Goal: Entertainment & Leisure: Consume media (video, audio)

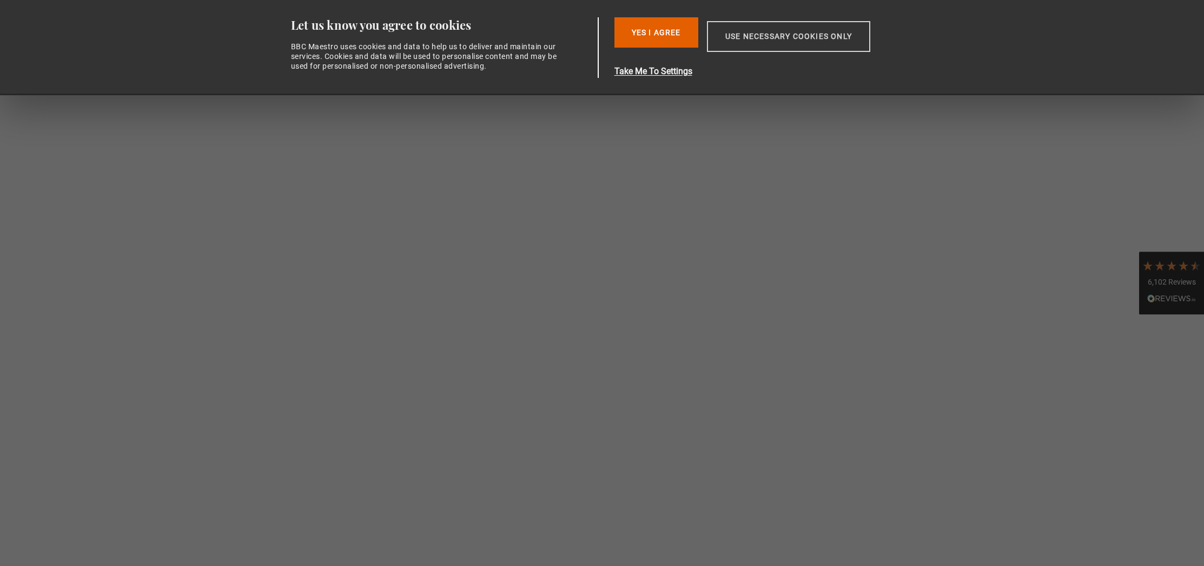
click at [738, 35] on button "Use necessary cookies only" at bounding box center [788, 36] width 163 height 31
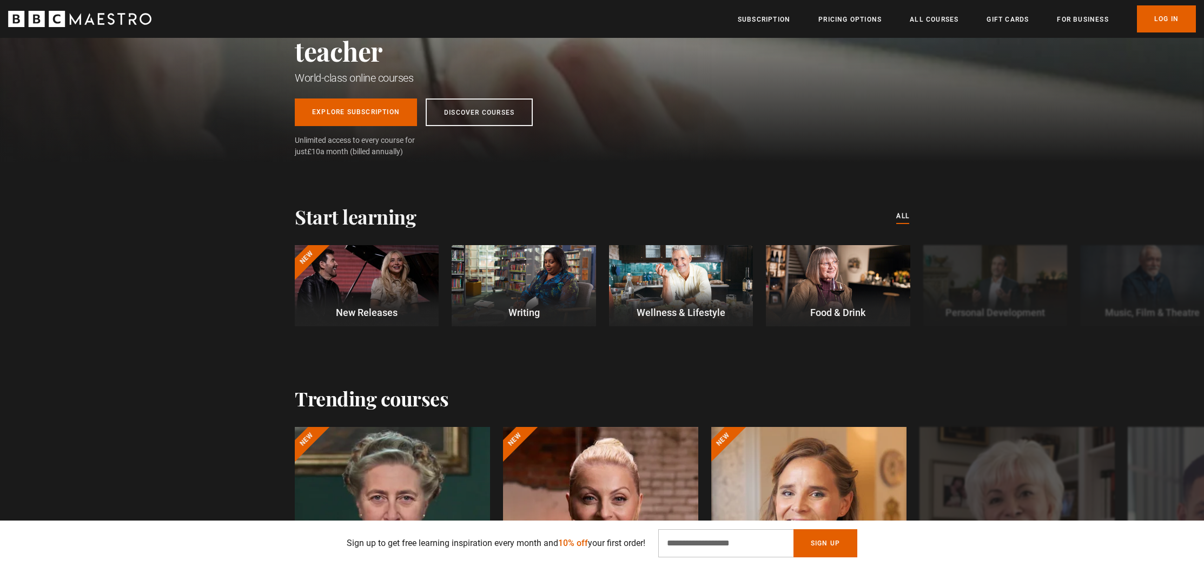
scroll to position [197, 0]
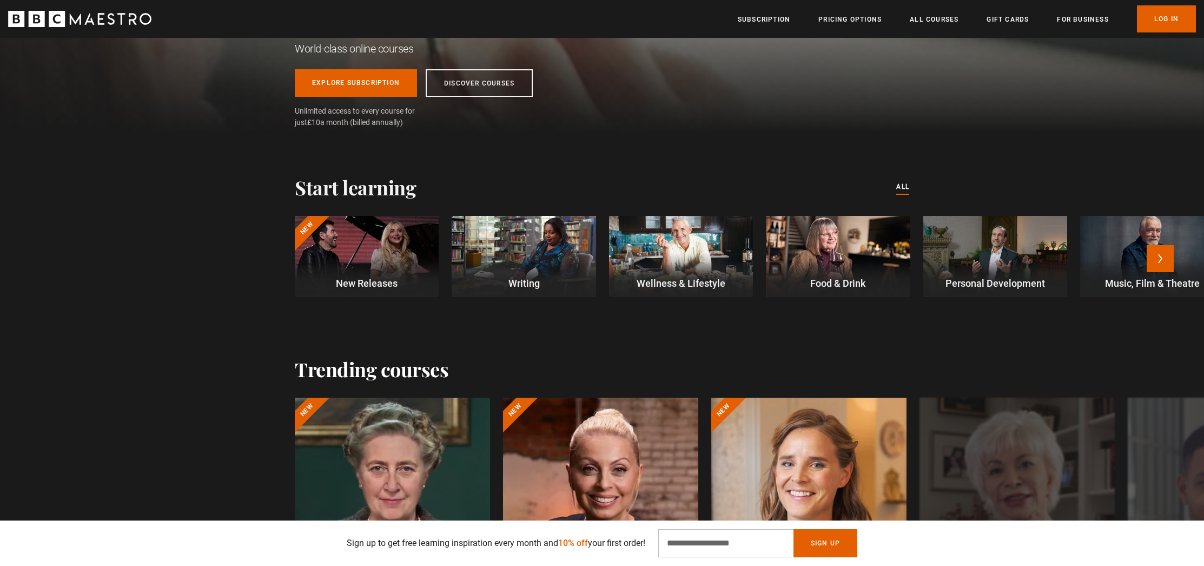
click at [378, 233] on div at bounding box center [367, 256] width 144 height 81
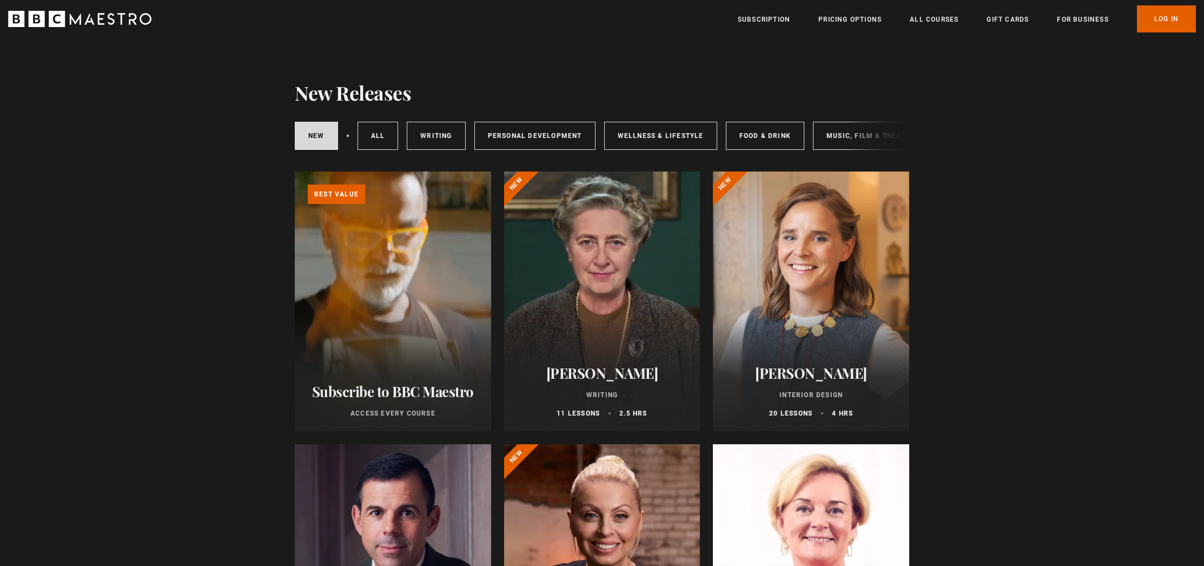
scroll to position [2, 0]
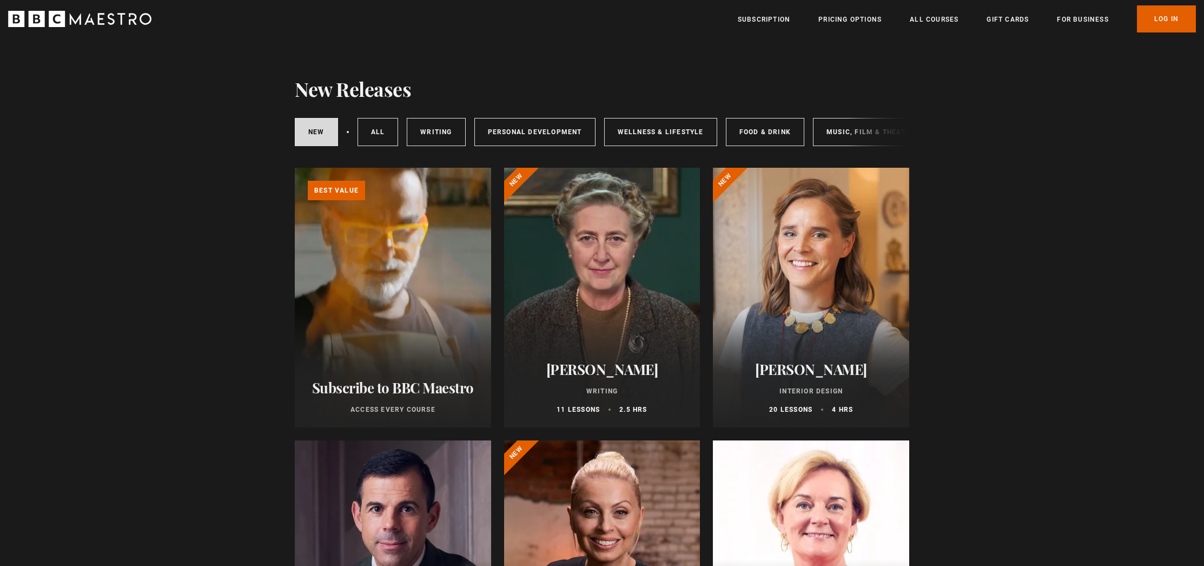
click at [854, 134] on div "New courses All courses Writing Personal Development Wellness & Lifestyle Food …" at bounding box center [602, 132] width 615 height 37
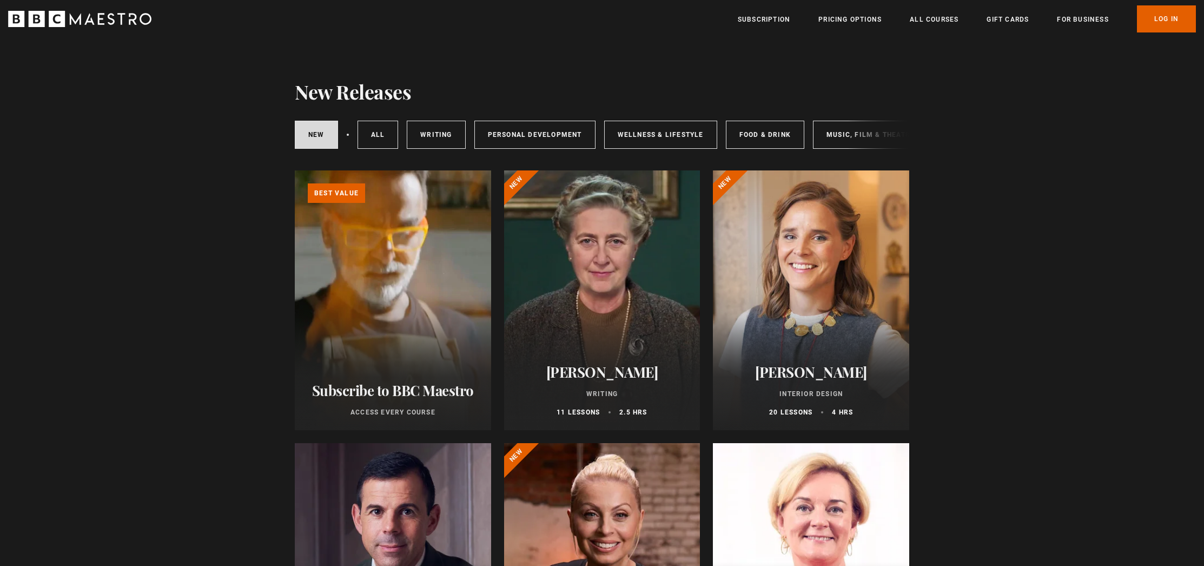
click at [854, 134] on div "New courses All courses Writing Personal Development Wellness & Lifestyle Food …" at bounding box center [602, 134] width 615 height 37
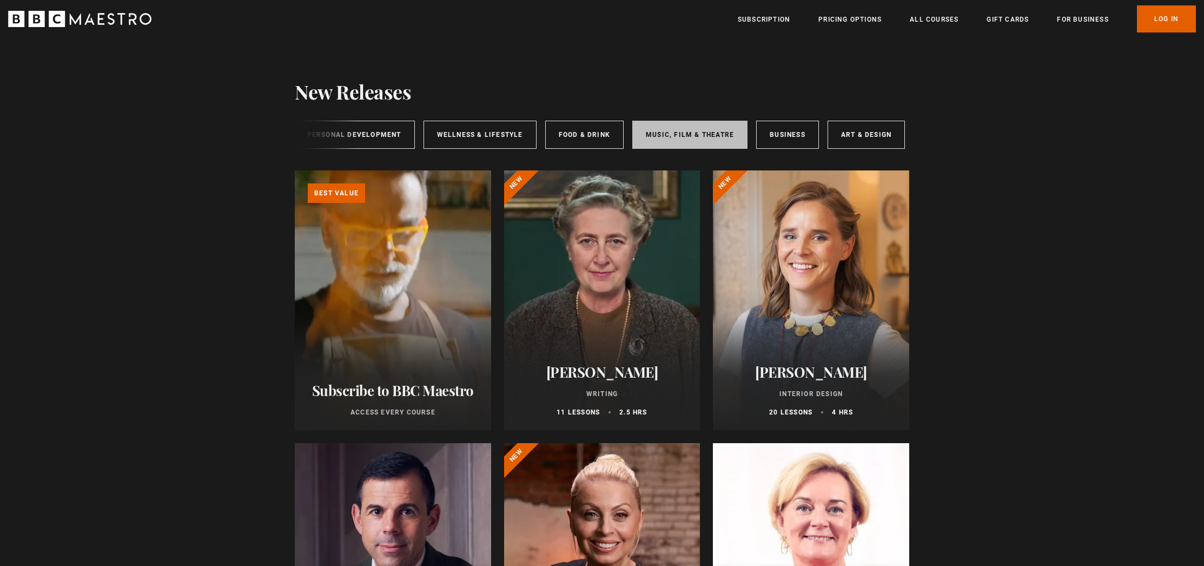
scroll to position [0, 180]
click at [671, 130] on link "Music, Film & Theatre" at bounding box center [690, 135] width 115 height 28
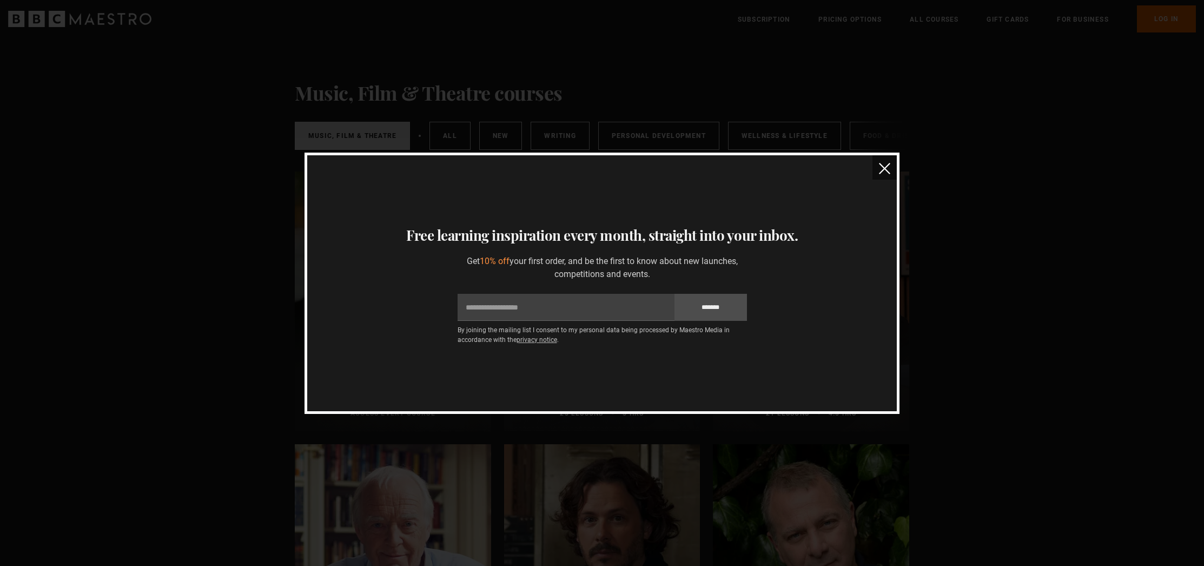
click at [886, 168] on img "close" at bounding box center [884, 168] width 11 height 11
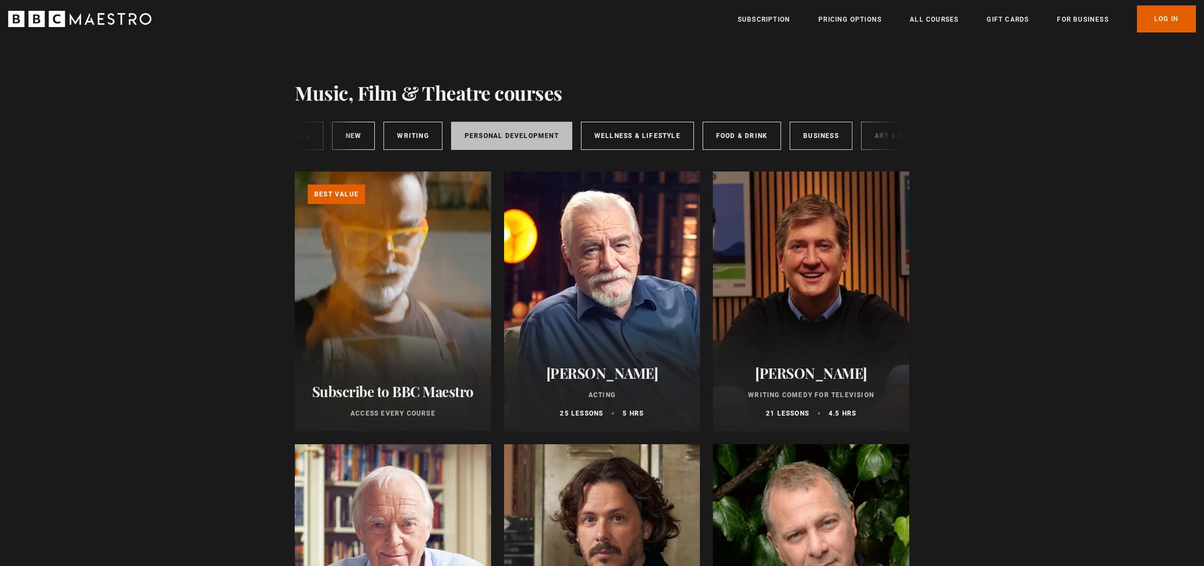
scroll to position [0, 141]
click at [359, 134] on link "New courses" at bounding box center [360, 136] width 43 height 28
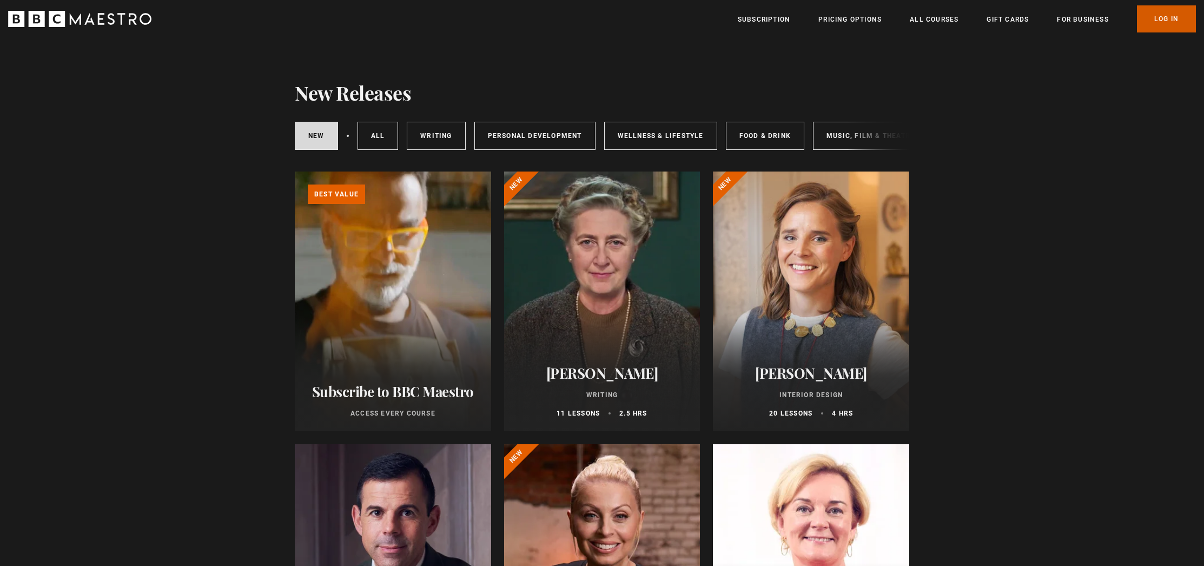
click at [1168, 18] on link "Log In" at bounding box center [1166, 18] width 59 height 27
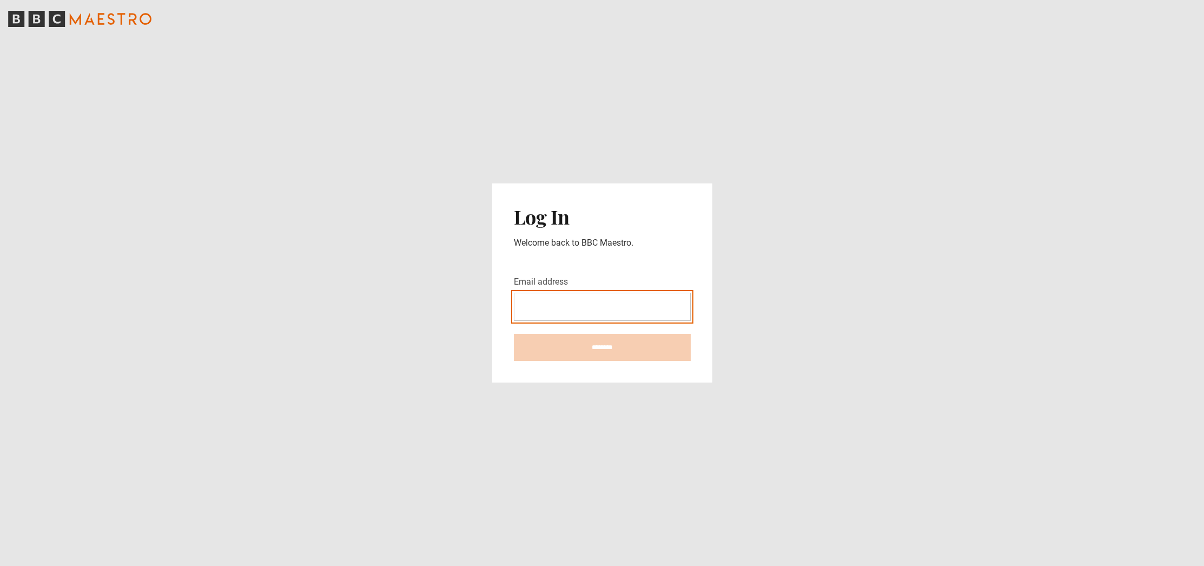
type input "**********"
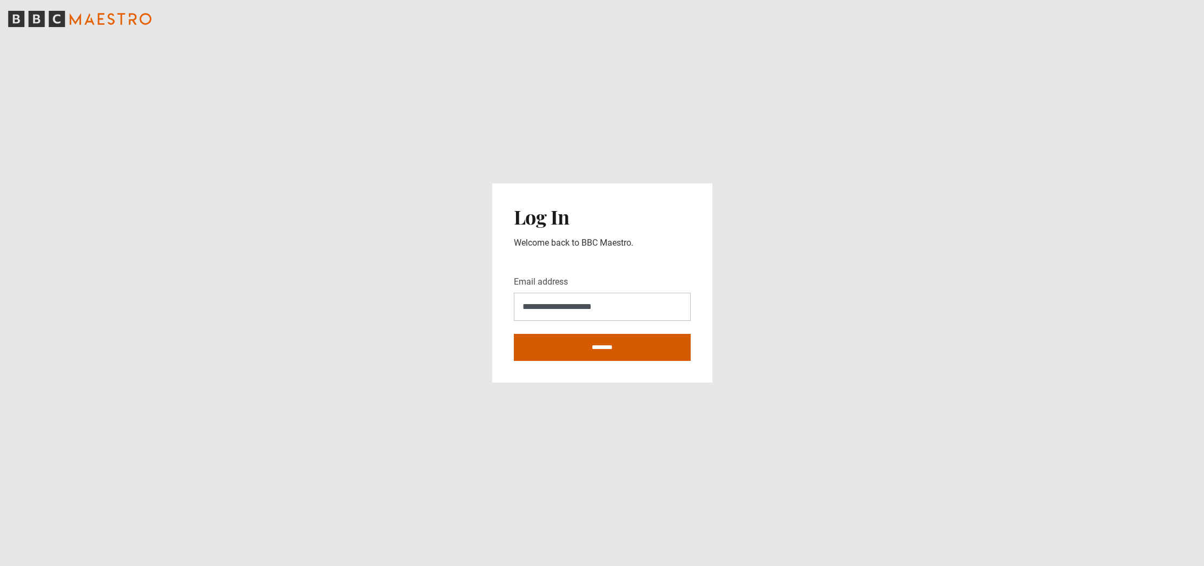
click at [598, 342] on input "********" at bounding box center [602, 347] width 177 height 27
type input "**********"
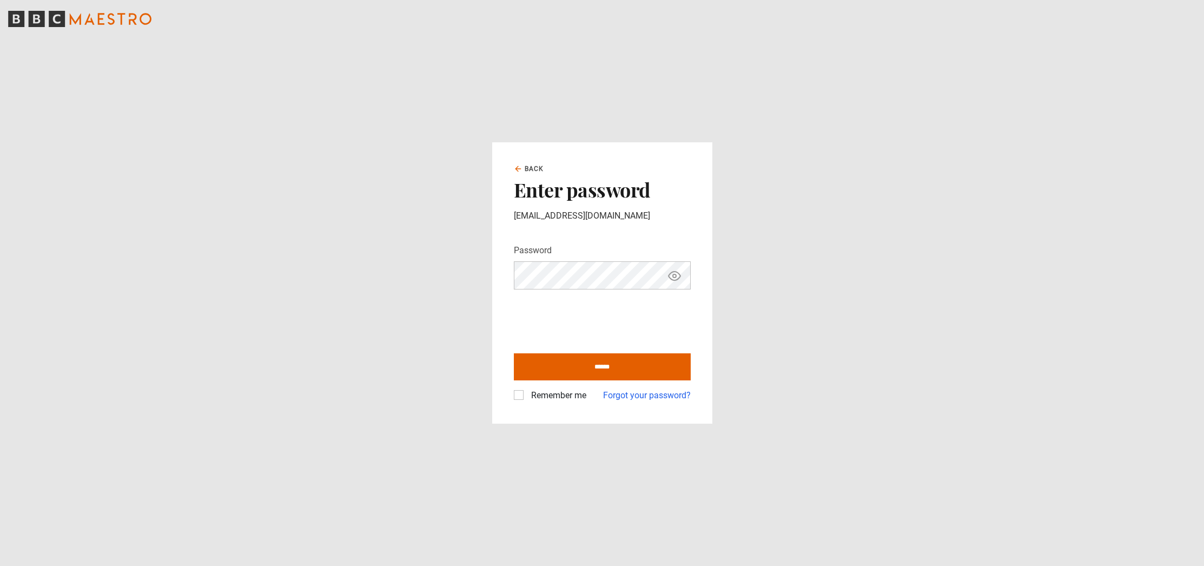
click at [527, 395] on label "Remember me" at bounding box center [557, 395] width 60 height 13
click at [603, 361] on input "******" at bounding box center [602, 366] width 177 height 27
type input "**********"
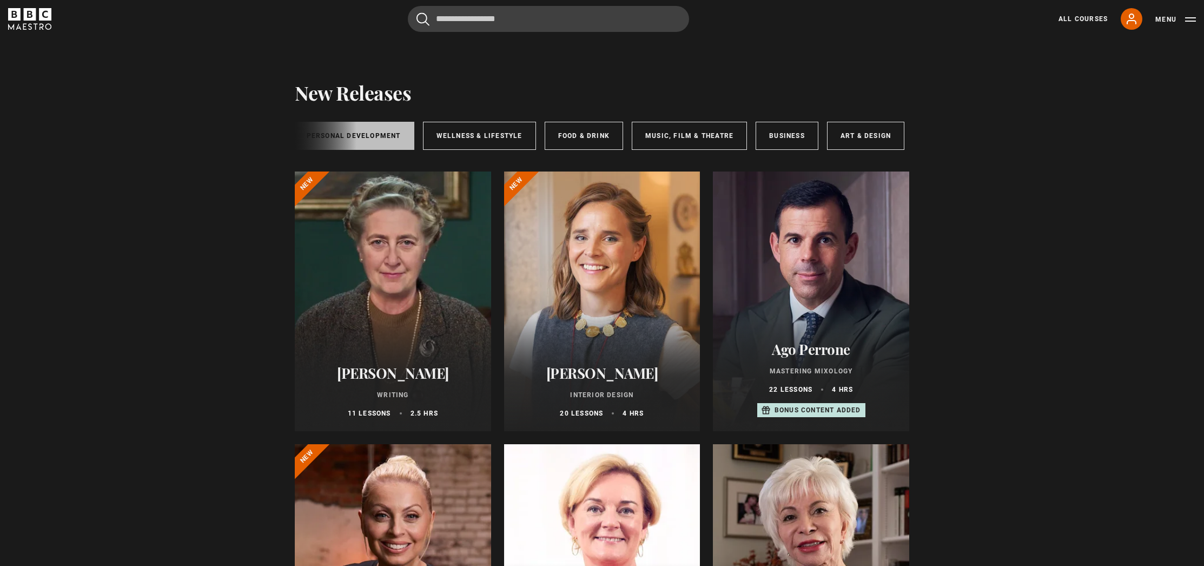
scroll to position [0, 180]
click at [1130, 19] on icon at bounding box center [1131, 18] width 13 height 13
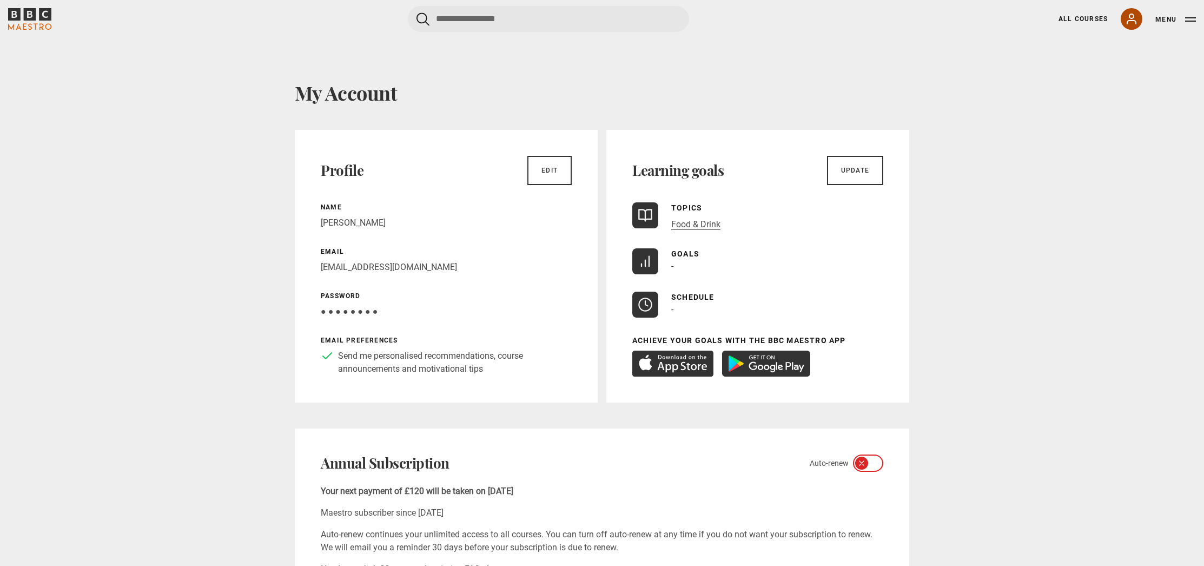
click at [1133, 17] on icon at bounding box center [1131, 18] width 13 height 13
click at [1085, 18] on link "All Courses" at bounding box center [1083, 19] width 49 height 10
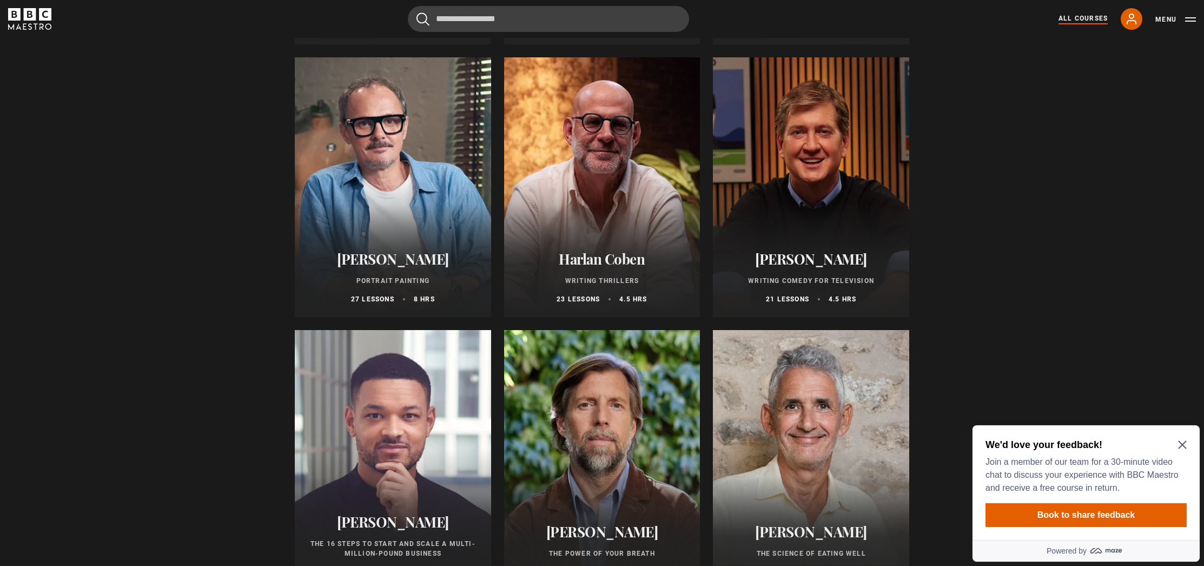
scroll to position [952, 0]
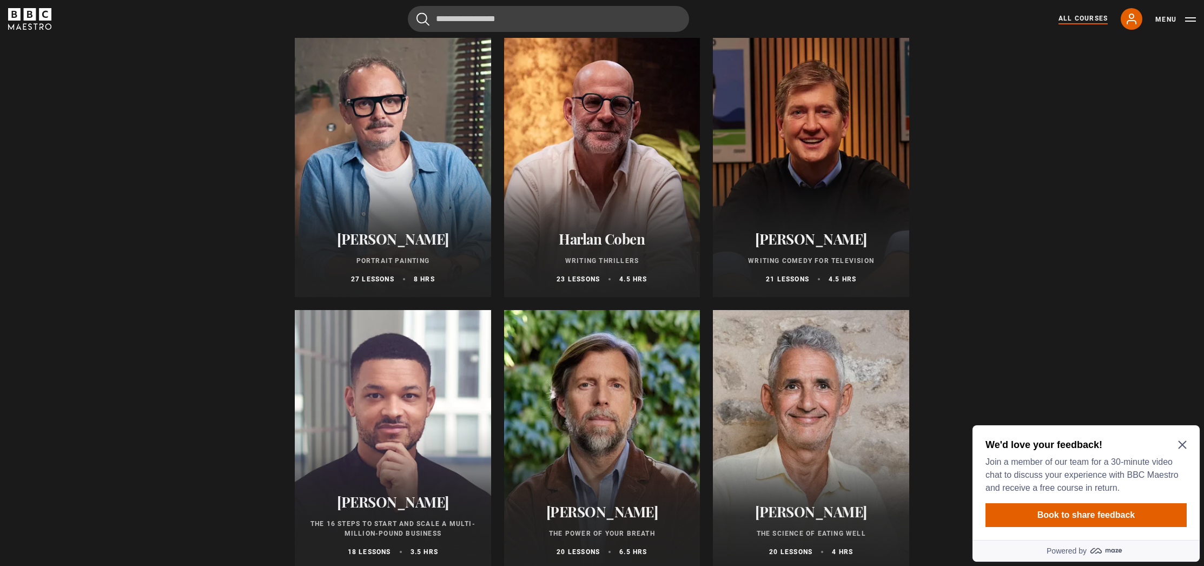
click at [1170, 19] on button "Menu" at bounding box center [1175, 19] width 41 height 11
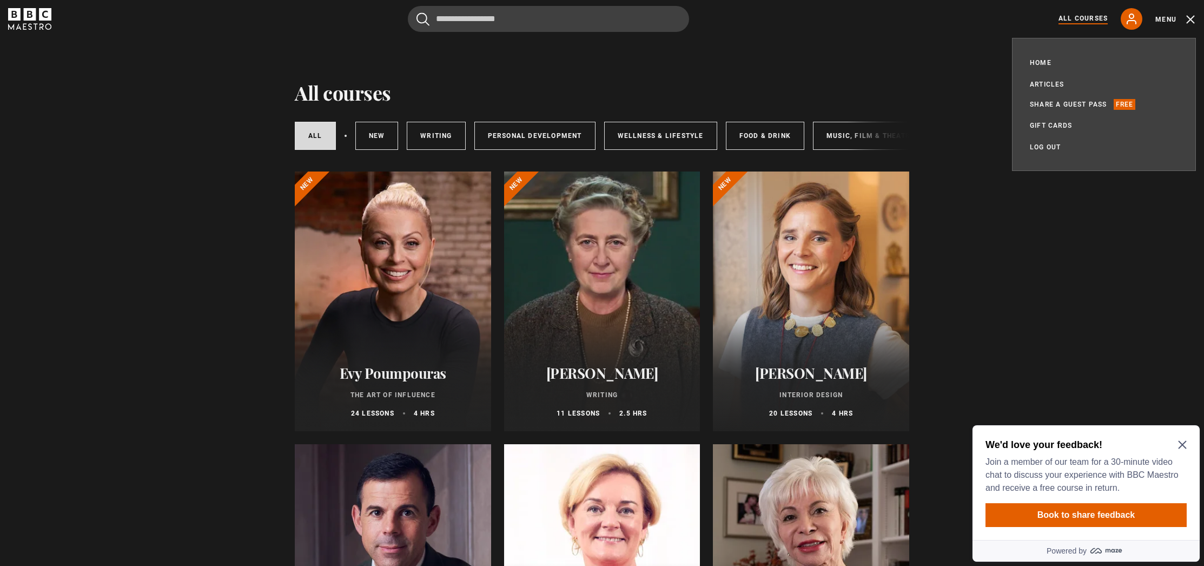
scroll to position [0, 0]
click at [1038, 60] on link "Home" at bounding box center [1041, 62] width 22 height 11
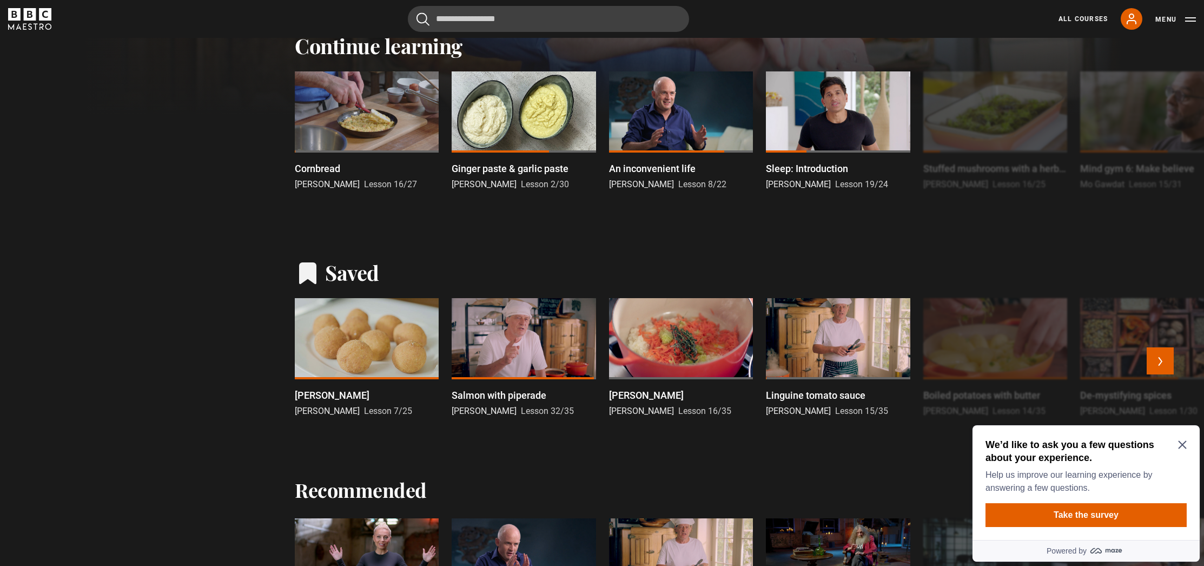
scroll to position [359, 0]
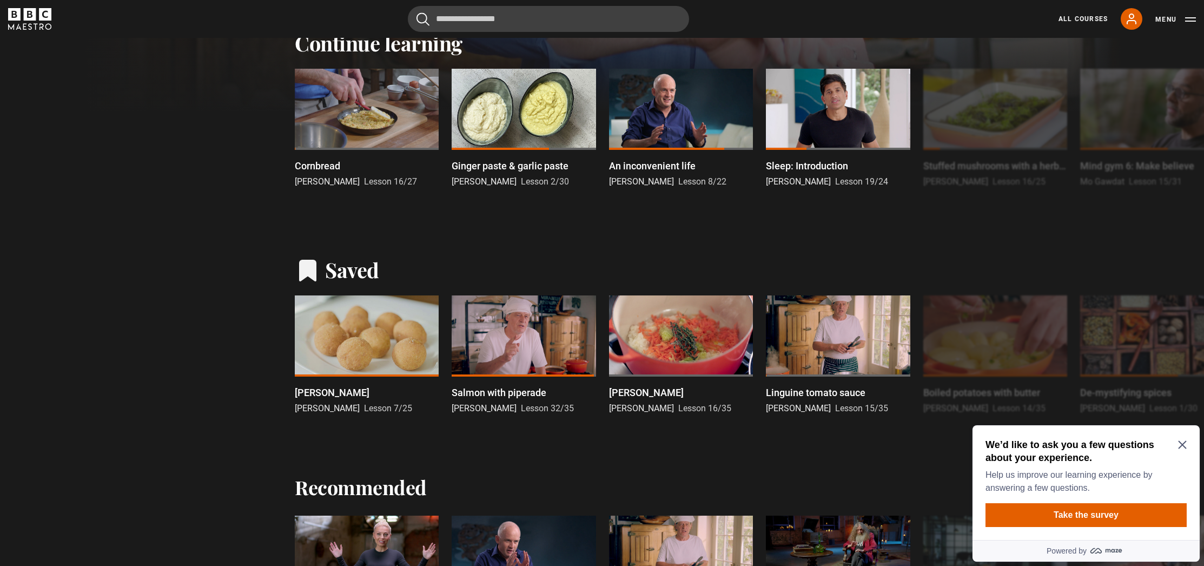
click at [1181, 445] on icon "Close Maze Prompt" at bounding box center [1182, 445] width 8 height 8
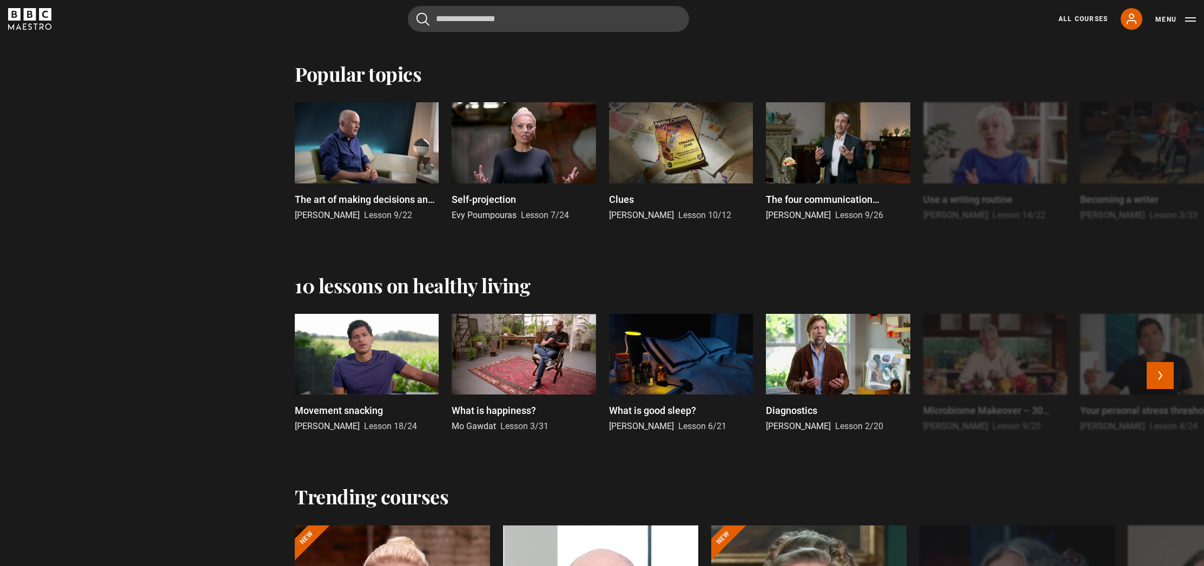
scroll to position [983, 0]
click at [1159, 373] on button "Next" at bounding box center [1160, 375] width 27 height 27
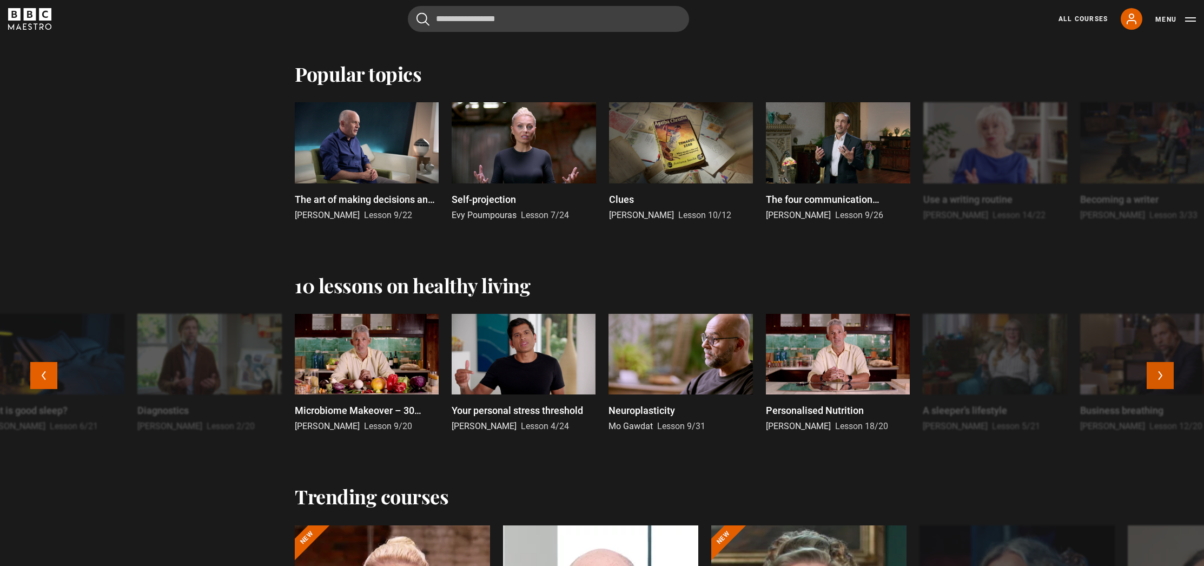
click at [1159, 373] on button "Next" at bounding box center [1160, 375] width 27 height 27
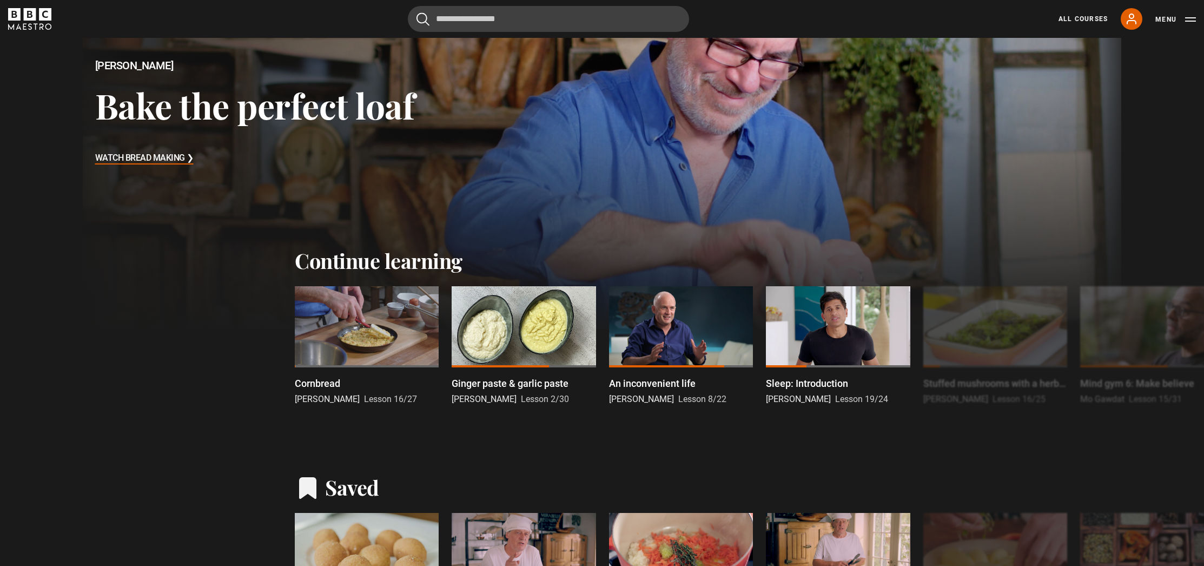
scroll to position [142, 0]
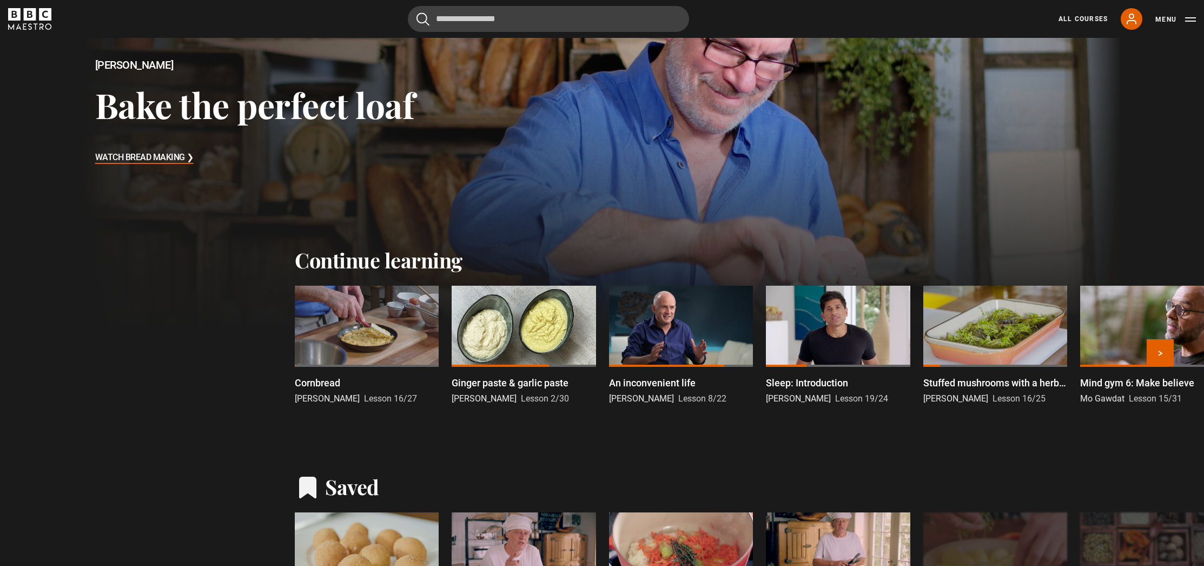
click at [675, 329] on div at bounding box center [681, 326] width 144 height 81
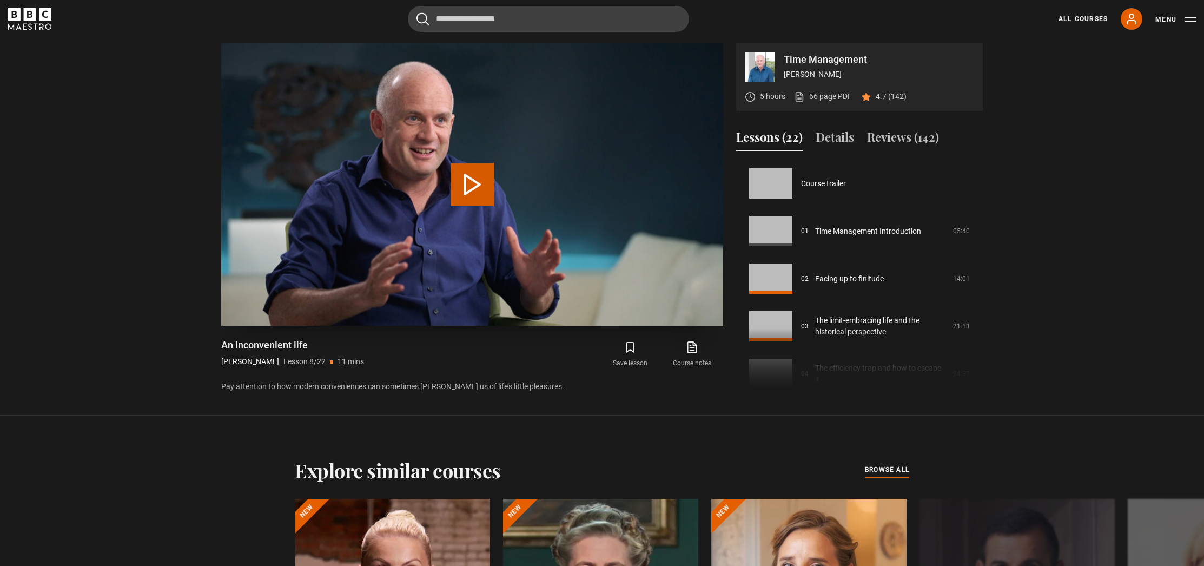
scroll to position [333, 0]
